Goal: Contribute content: Add original content to the website for others to see

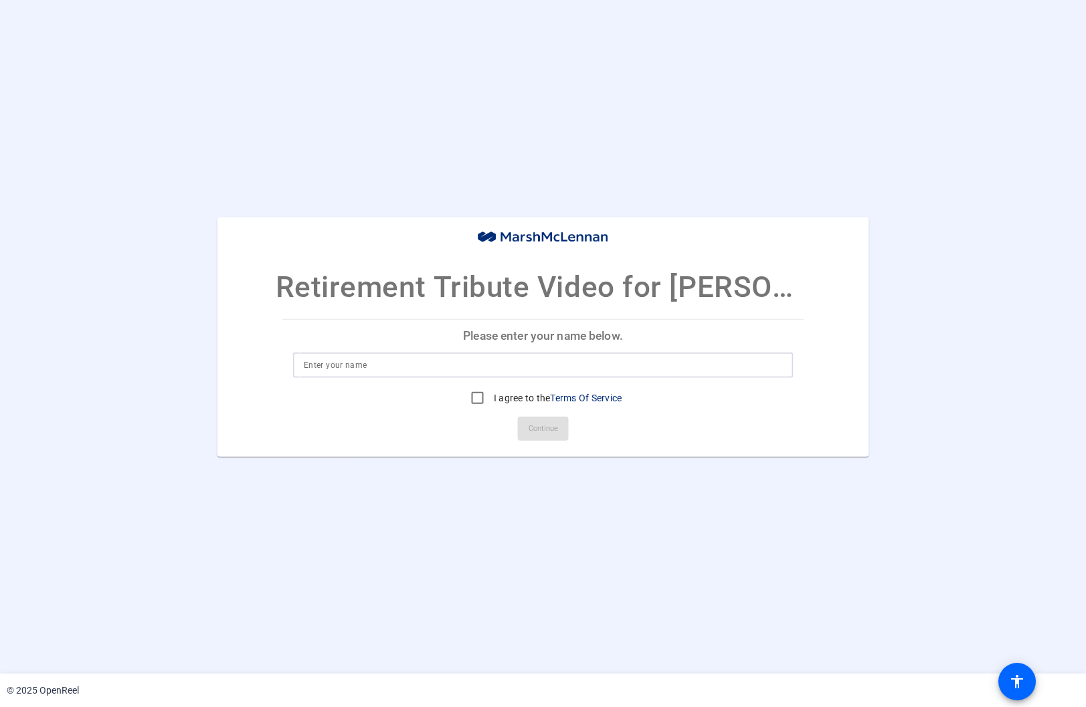
click at [433, 358] on input at bounding box center [543, 365] width 478 height 16
type input "[PERSON_NAME]"
click at [471, 393] on input "I agree to the Terms Of Service" at bounding box center [477, 398] width 27 height 27
checkbox input "true"
click at [539, 426] on span "Continue" at bounding box center [543, 429] width 29 height 20
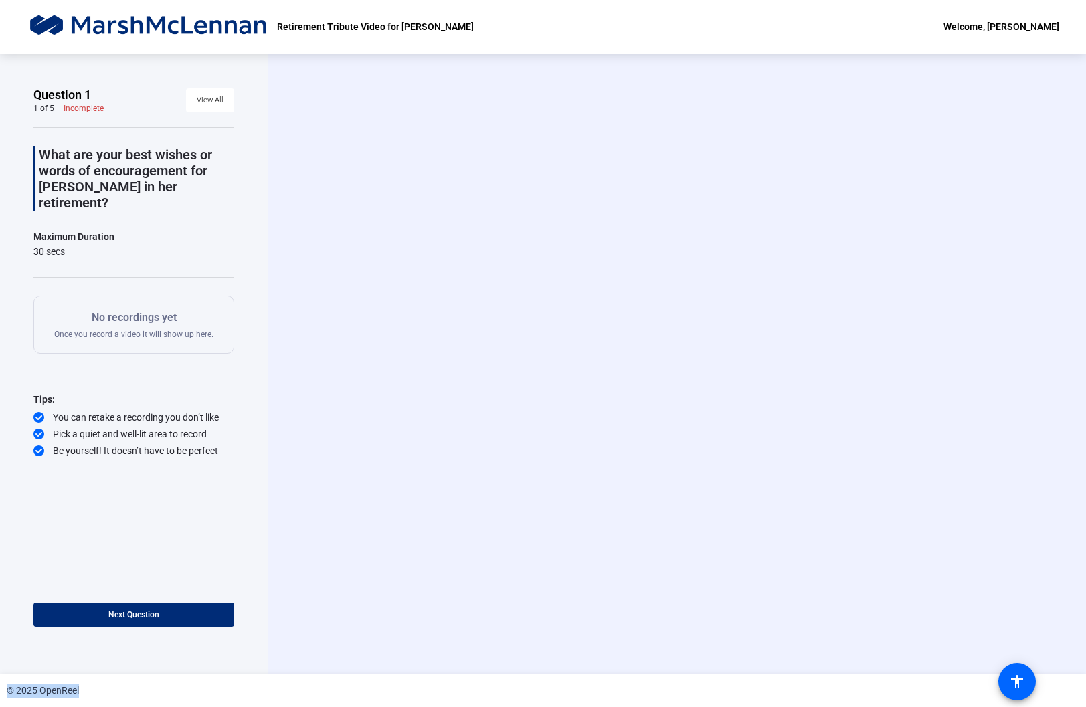
drag, startPoint x: 403, startPoint y: 696, endPoint x: 340, endPoint y: 357, distance: 345.1
click at [340, 357] on div "Retirement Tribute Video for [PERSON_NAME] Welcome, [PERSON_NAME] Question 1 1 …" at bounding box center [543, 353] width 1086 height 707
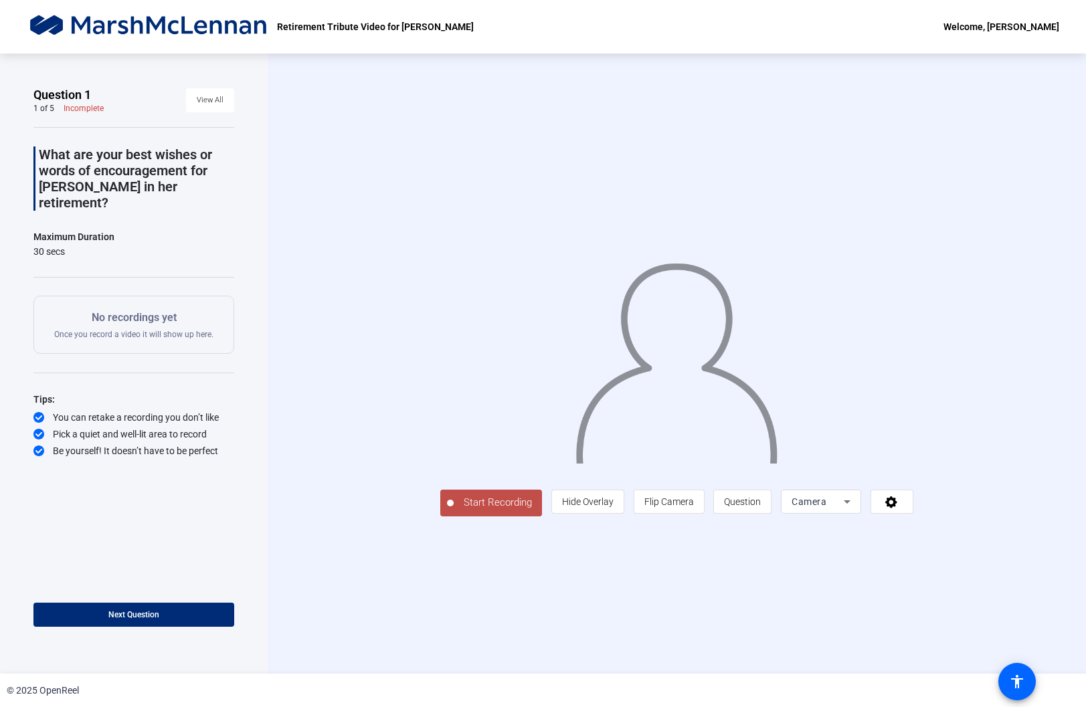
click at [1039, 193] on div "Start Recording person Hide Overlay flip Flip Camera question_mark Question Cam…" at bounding box center [677, 364] width 818 height 620
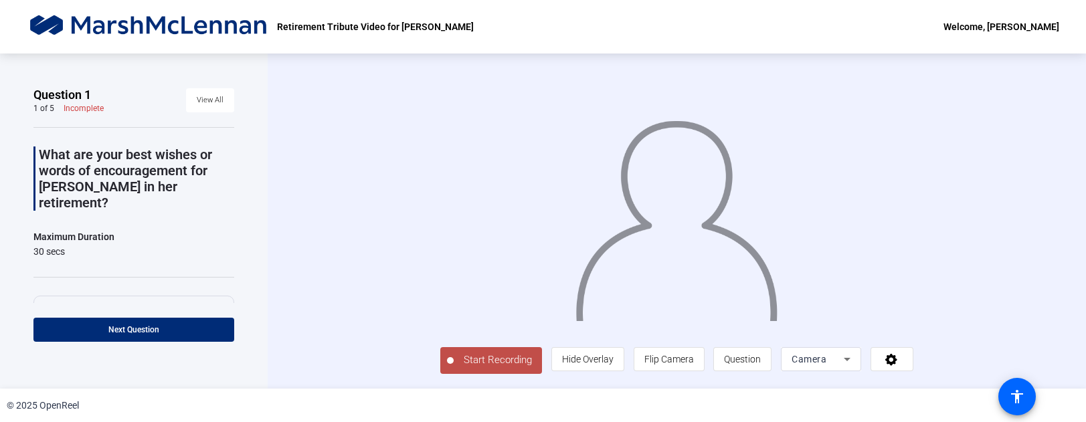
click at [497, 364] on span "Start Recording" at bounding box center [498, 360] width 88 height 15
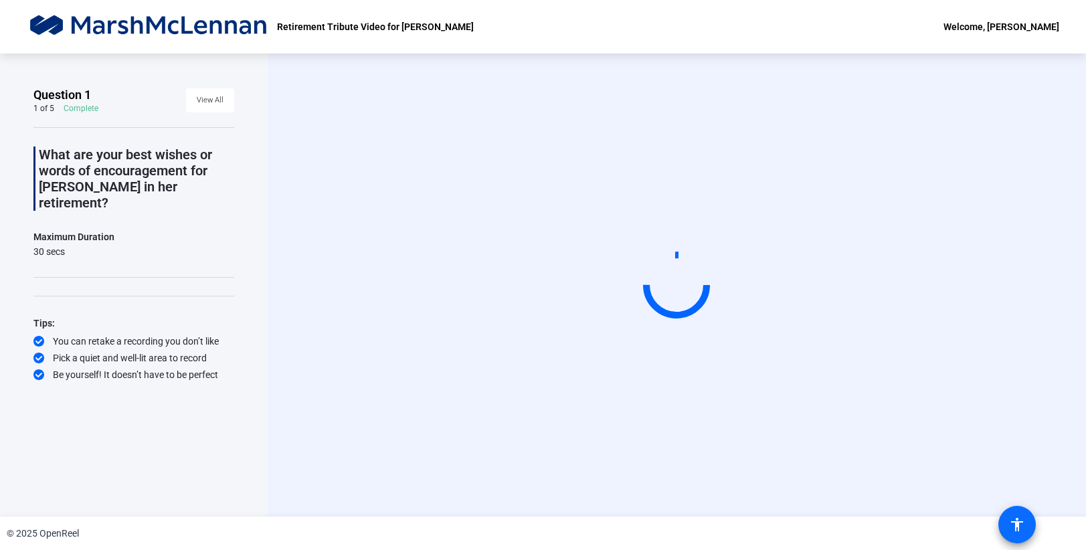
click at [1019, 521] on mat-icon "accessibility" at bounding box center [1017, 525] width 16 height 16
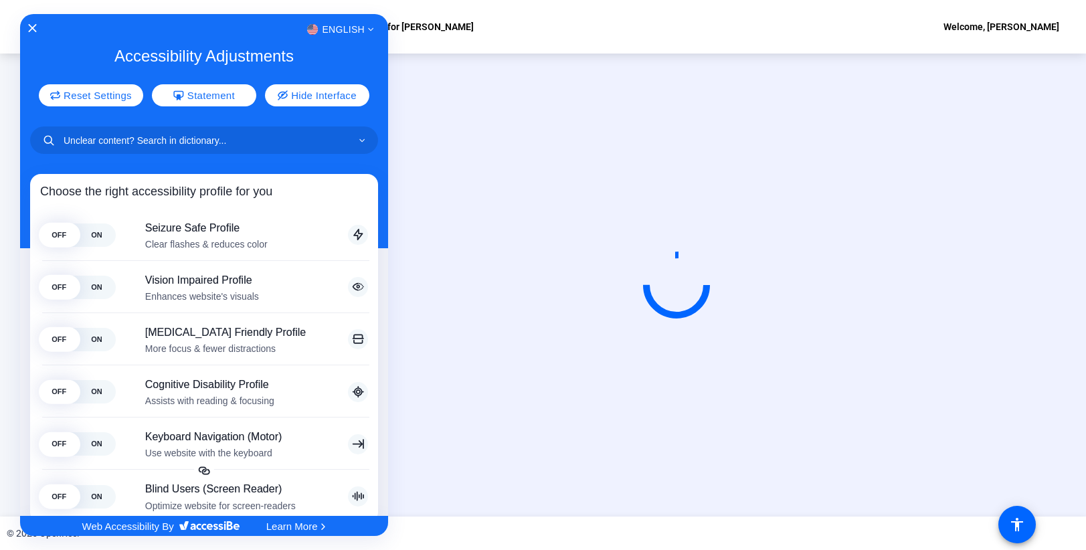
click at [963, 323] on div at bounding box center [543, 275] width 1086 height 550
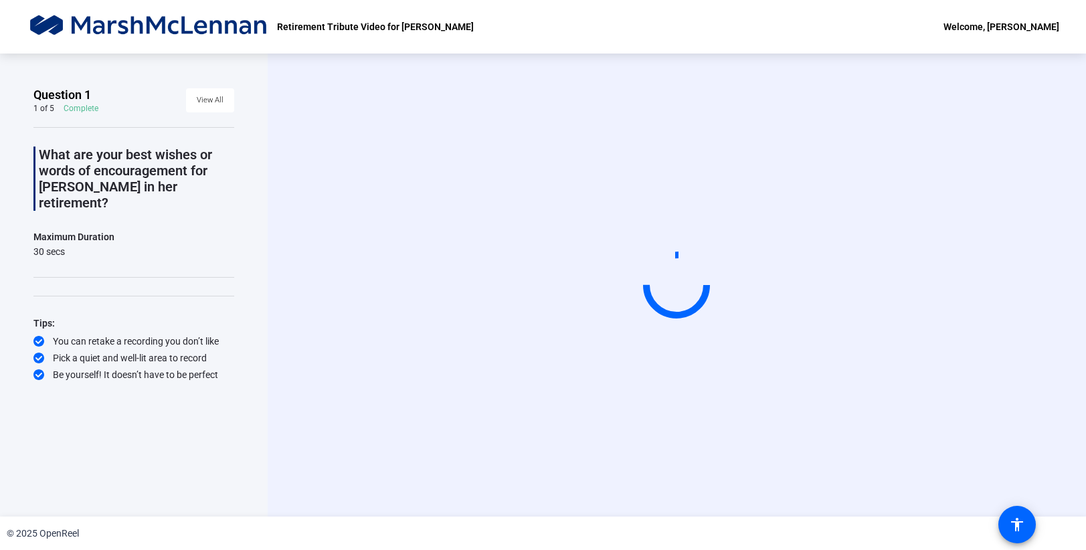
click at [716, 229] on video at bounding box center [676, 285] width 201 height 113
click at [973, 229] on div "Start Recording" at bounding box center [677, 285] width 696 height 113
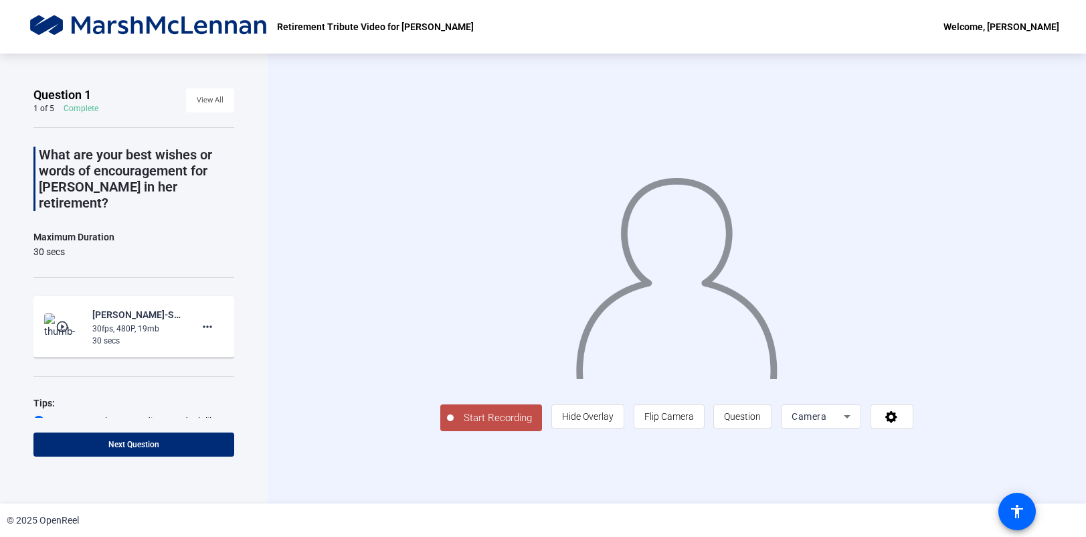
click at [454, 426] on span "Start Recording" at bounding box center [498, 417] width 88 height 15
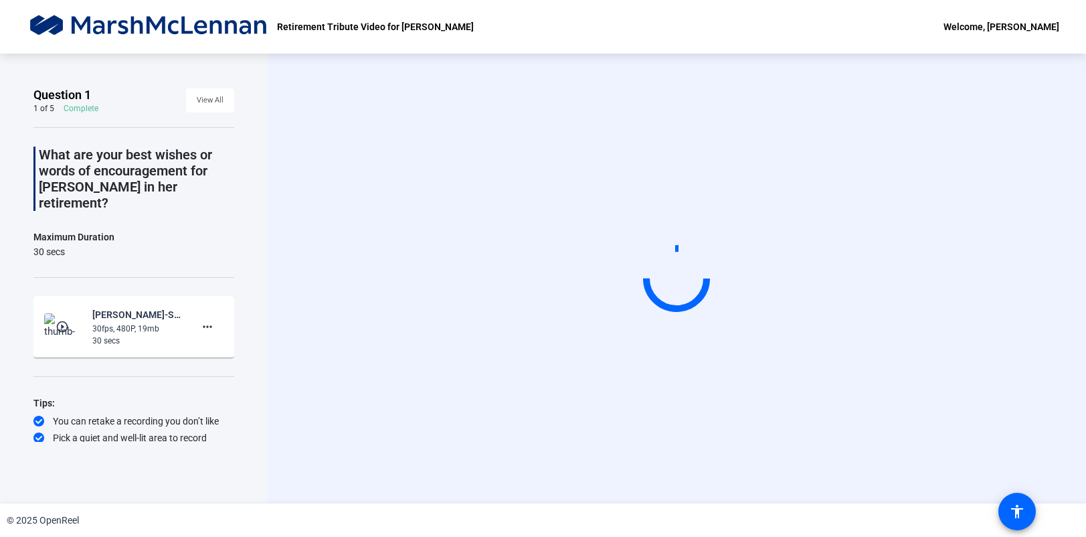
click at [1041, 60] on div "Start Recording" at bounding box center [677, 279] width 818 height 450
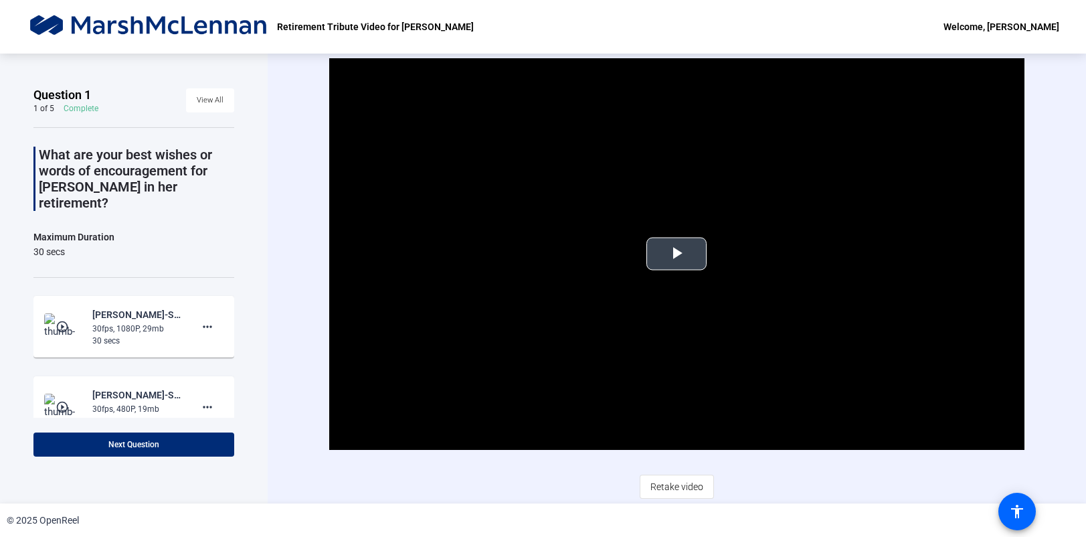
click at [677, 254] on span "Video Player" at bounding box center [677, 254] width 0 height 0
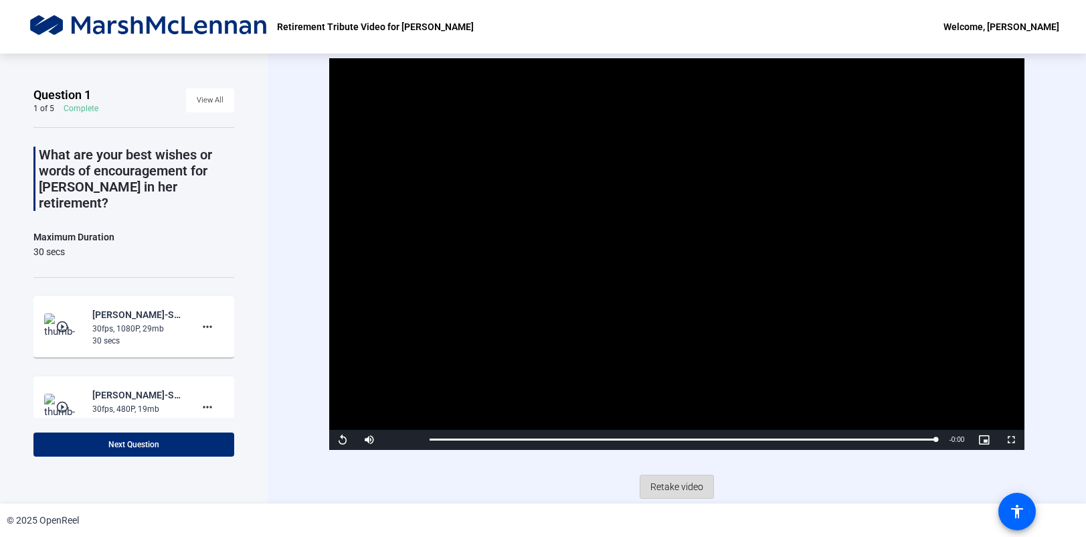
click at [681, 485] on span "Retake video" at bounding box center [676, 486] width 53 height 25
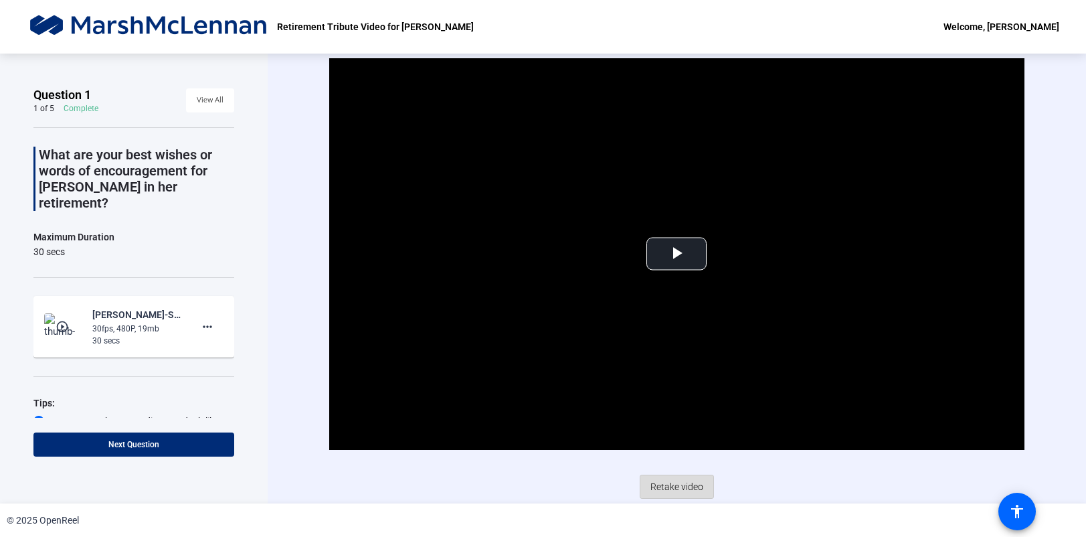
click at [679, 483] on span "Retake video" at bounding box center [676, 486] width 53 height 25
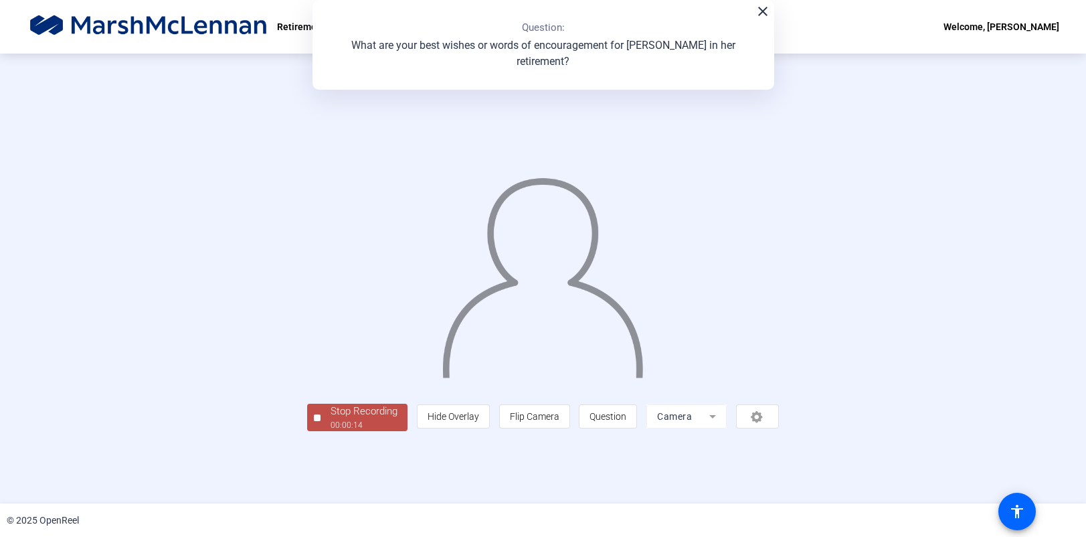
scroll to position [16, 0]
click at [331, 431] on div "00:00:15" at bounding box center [364, 425] width 67 height 12
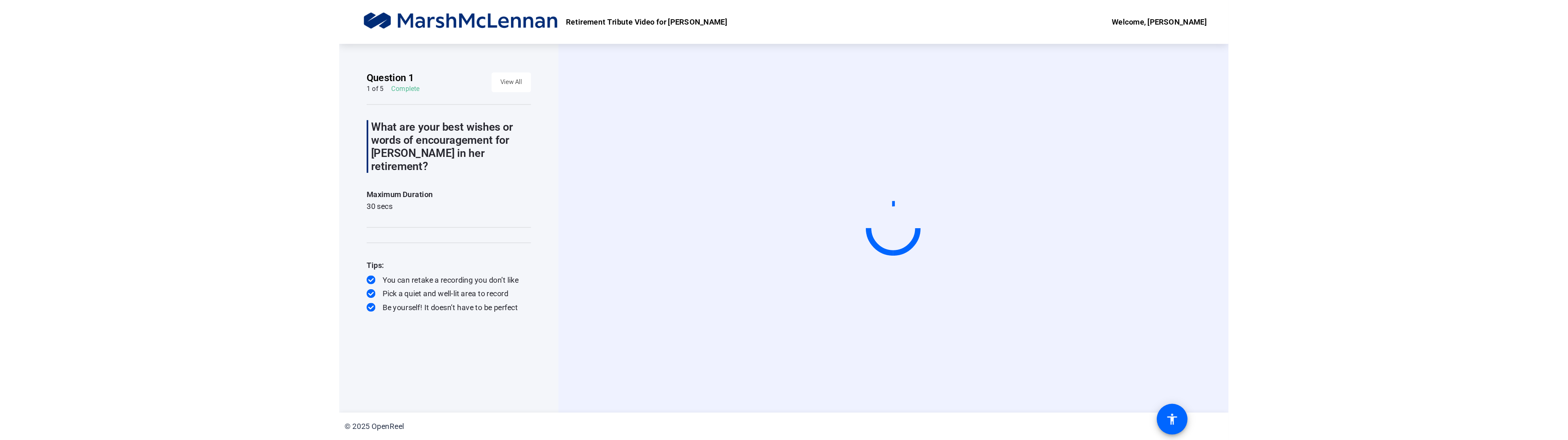
scroll to position [0, 0]
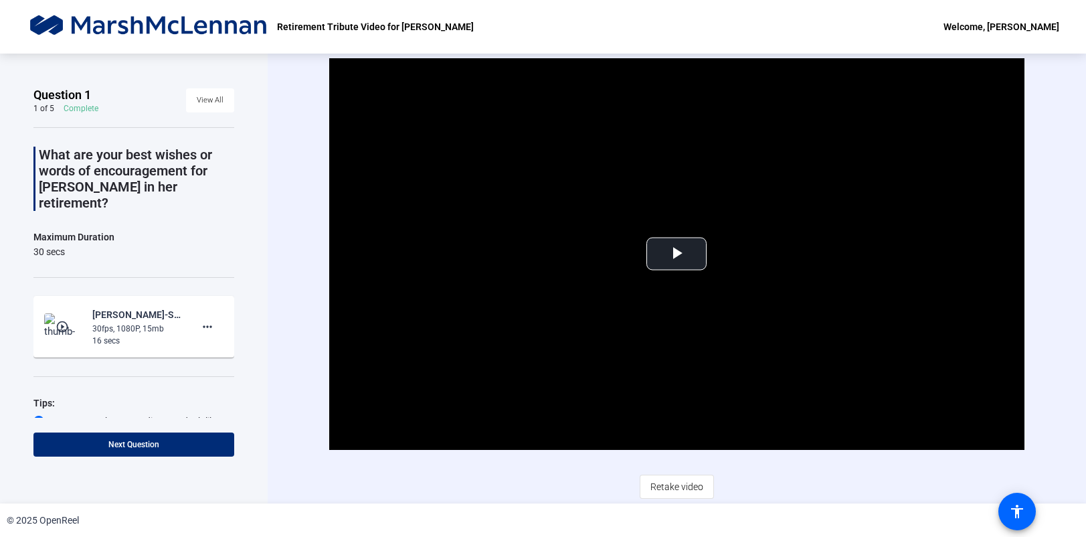
click at [293, 344] on div "Video Player is loading. Play Video Play Mute Current Time 0:00 / Duration -:- …" at bounding box center [677, 279] width 818 height 450
click at [675, 484] on span "Retake video" at bounding box center [676, 486] width 53 height 25
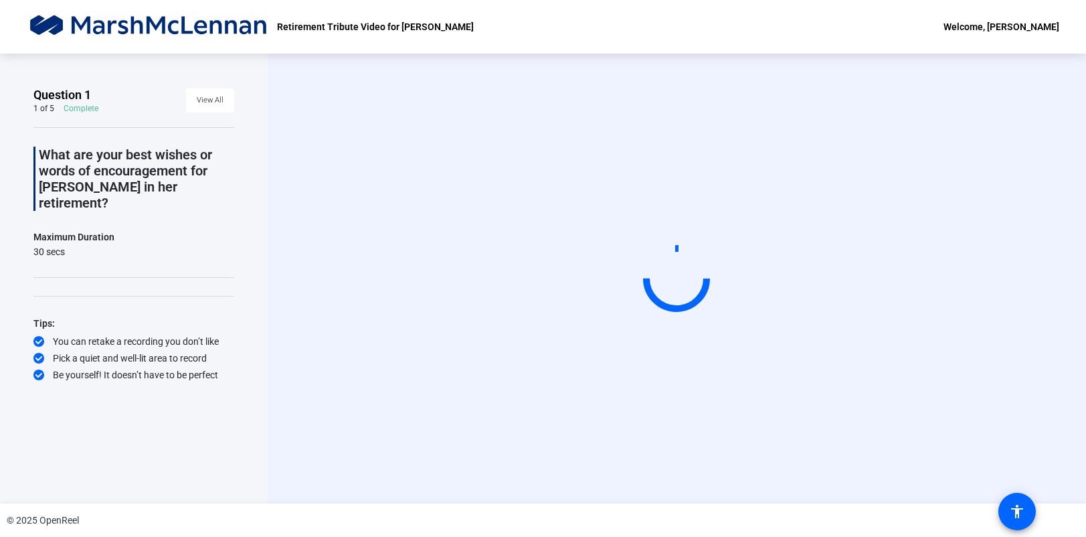
click at [665, 286] on circle at bounding box center [677, 279] width 62 height 62
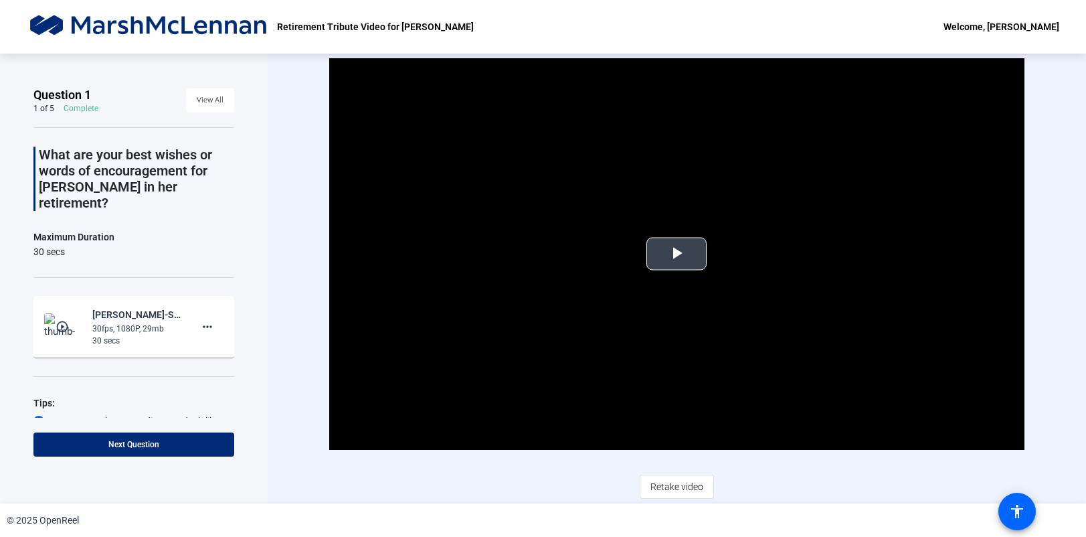
click at [677, 254] on span "Video Player" at bounding box center [677, 254] width 0 height 0
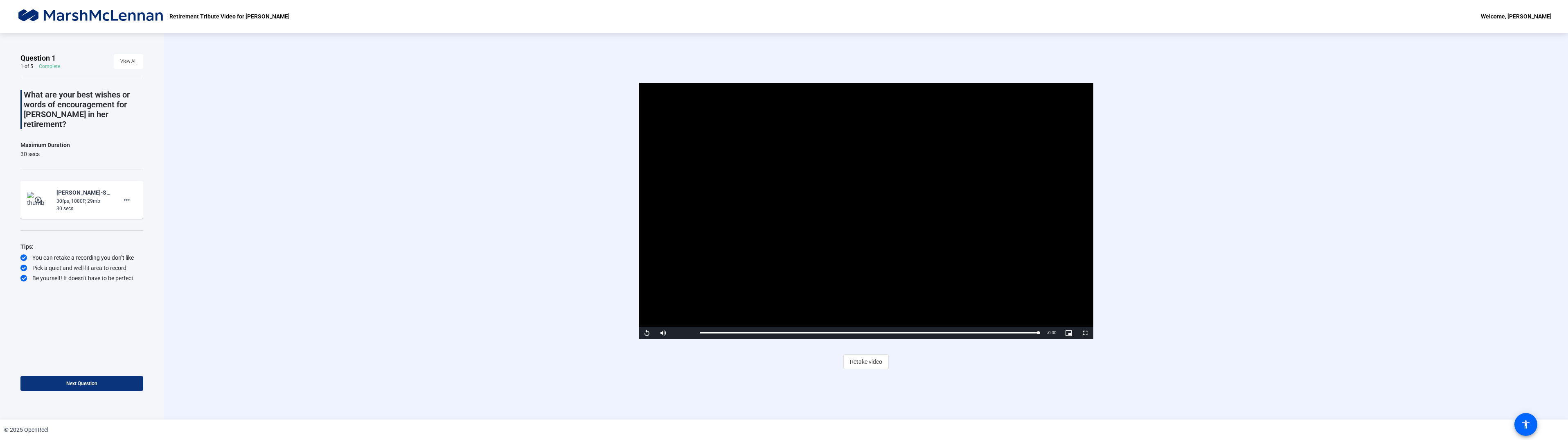
click at [78, 336] on span "Next Question" at bounding box center [81, 383] width 31 height 6
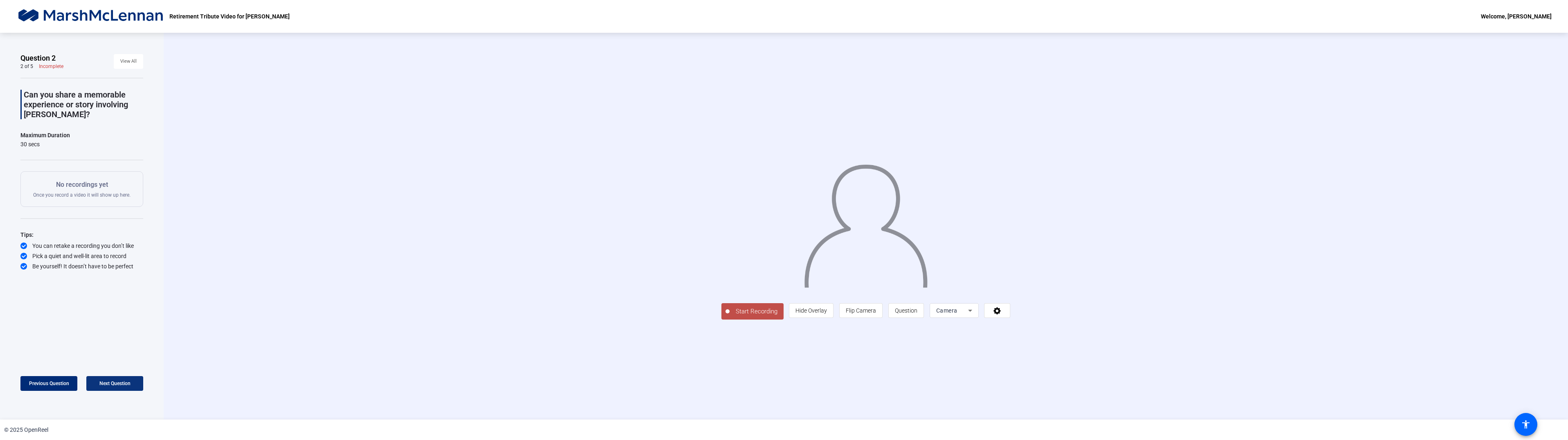
click at [122, 336] on span "Next Question" at bounding box center [115, 383] width 31 height 6
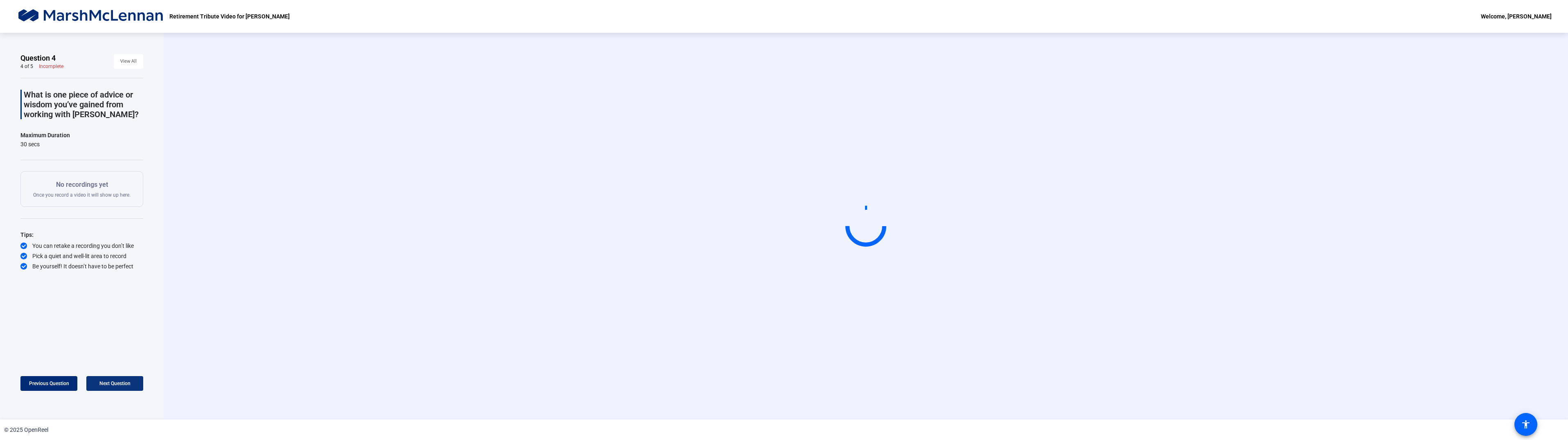
click at [122, 336] on span "Next Question" at bounding box center [115, 383] width 31 height 6
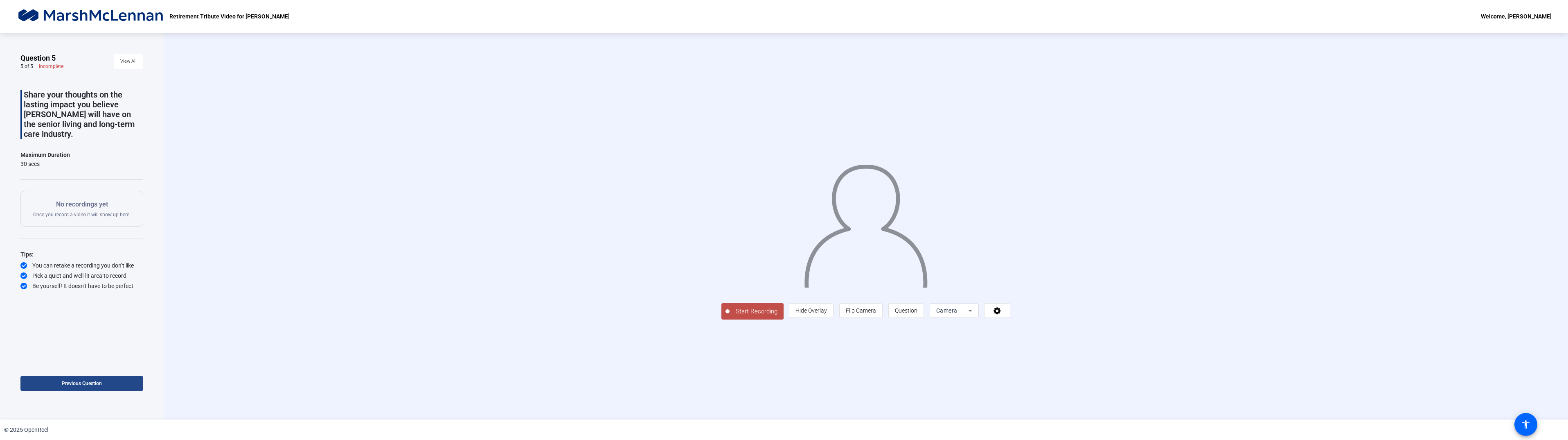
click at [121, 336] on span at bounding box center [81, 383] width 123 height 20
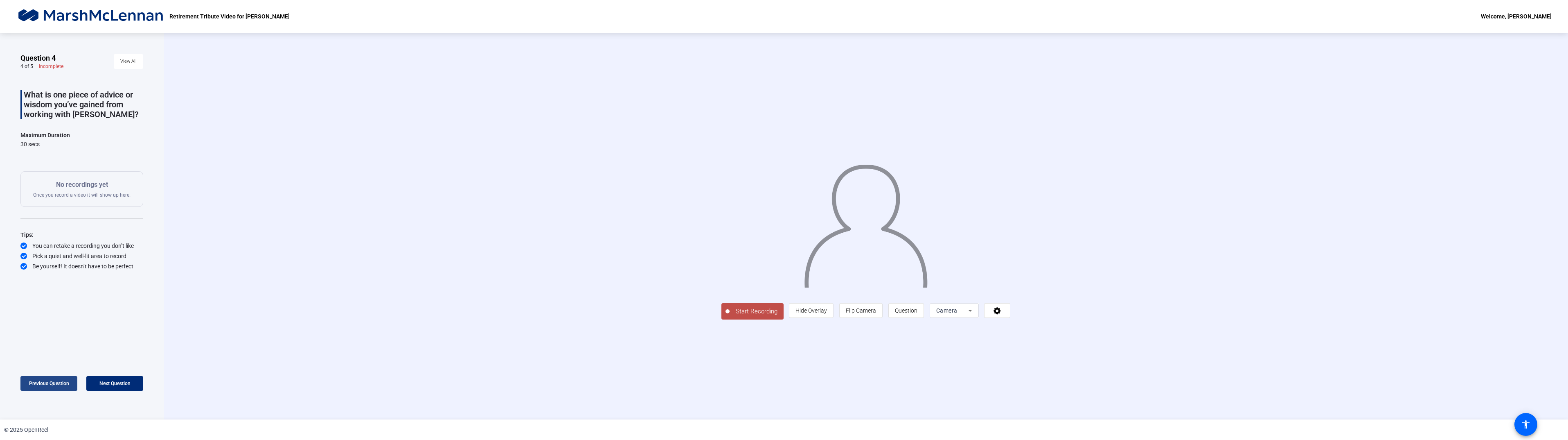
click at [48, 336] on span "Previous Question" at bounding box center [50, 383] width 40 height 6
click at [105, 336] on span "Next Question" at bounding box center [115, 383] width 31 height 6
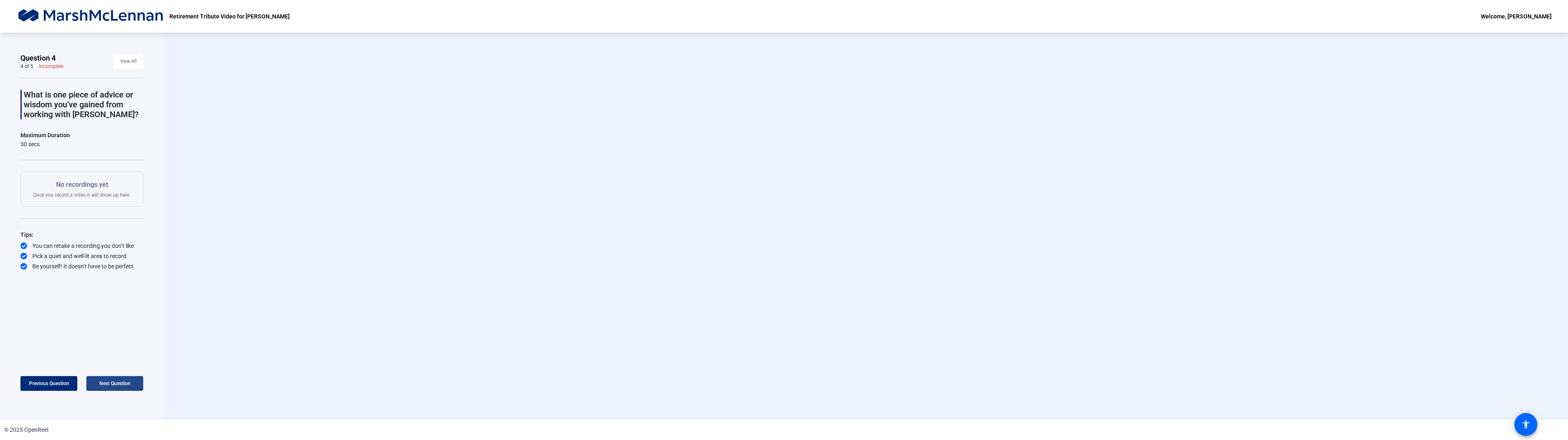
click at [105, 336] on span "Next Question" at bounding box center [115, 383] width 31 height 6
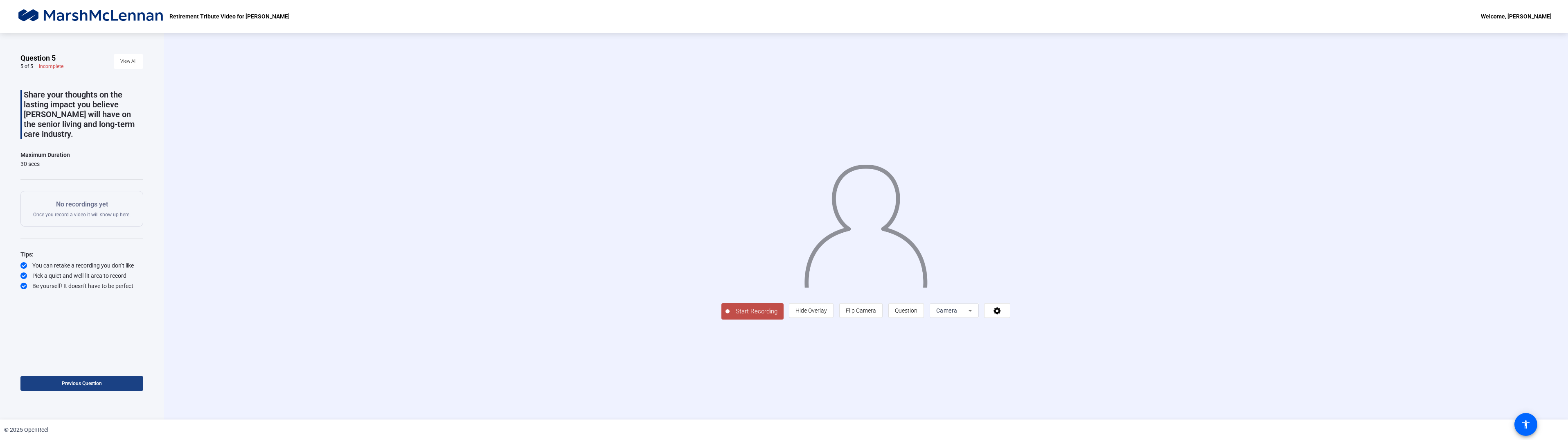
click at [105, 336] on span at bounding box center [81, 383] width 123 height 20
click at [111, 336] on span at bounding box center [114, 383] width 57 height 20
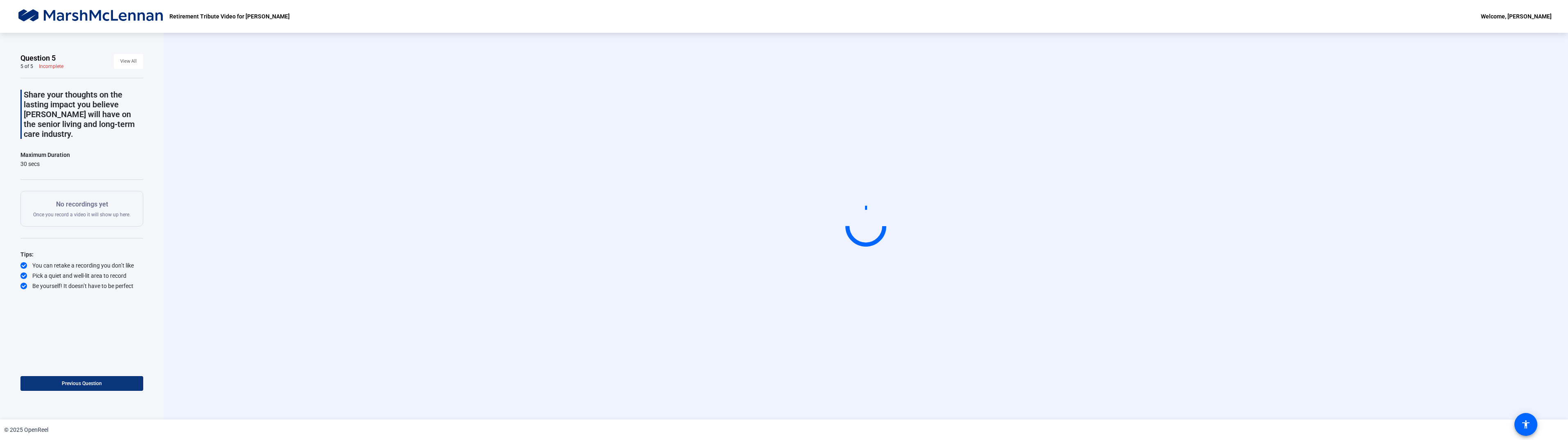
click at [109, 336] on span at bounding box center [81, 383] width 123 height 20
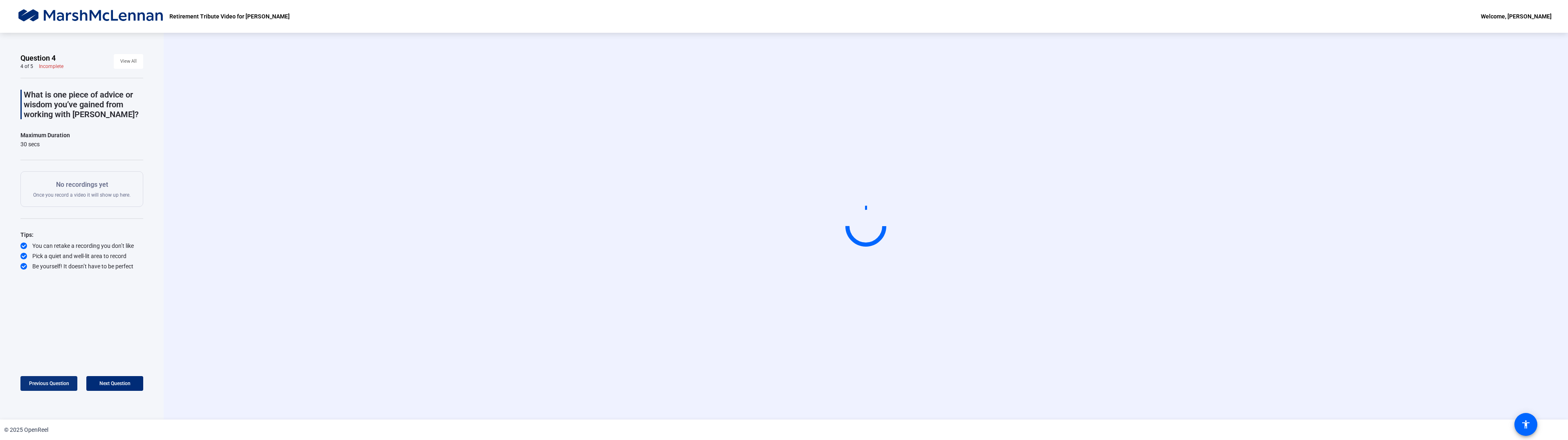
click at [109, 336] on span "Next Question" at bounding box center [115, 383] width 31 height 6
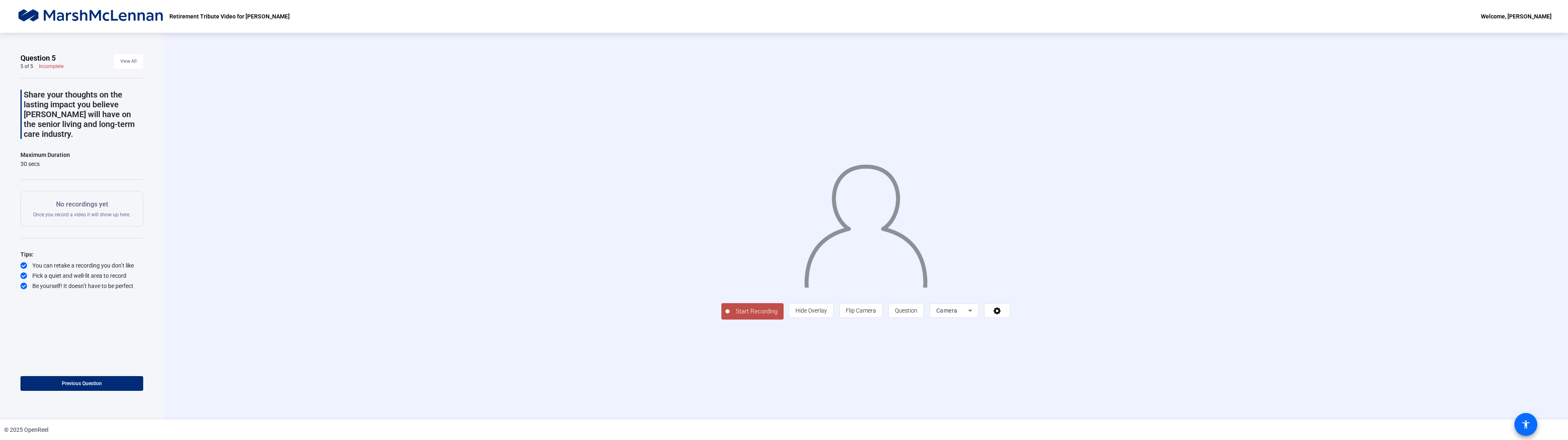
click at [664, 336] on mat-icon "accessibility" at bounding box center [1526, 424] width 10 height 10
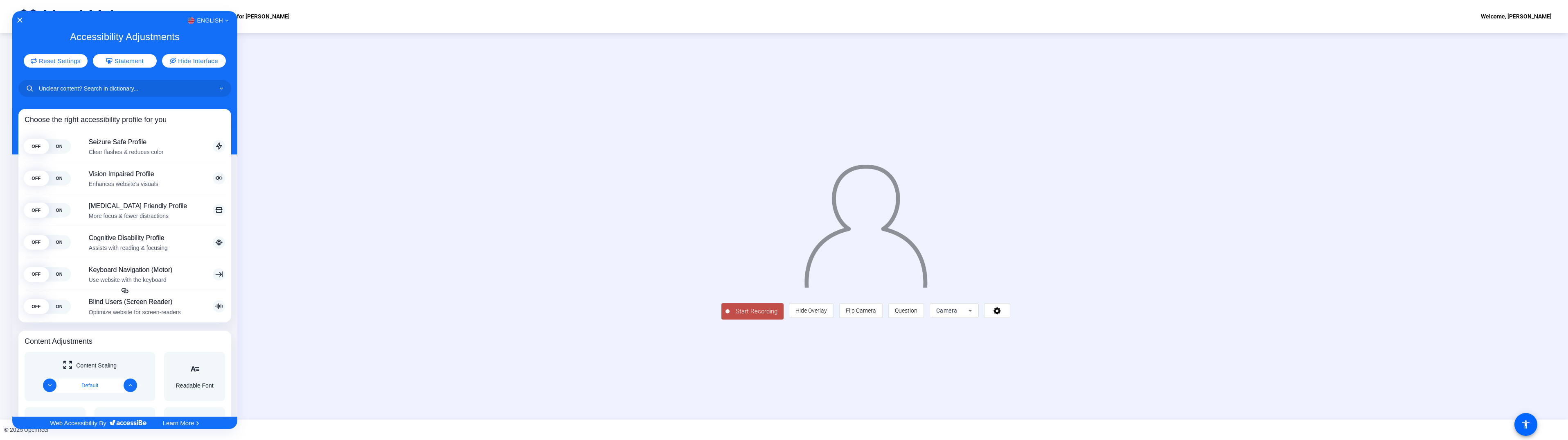
drag, startPoint x: 290, startPoint y: 332, endPoint x: 294, endPoint y: 328, distance: 5.7
click at [292, 331] on div at bounding box center [784, 220] width 1568 height 440
